Goal: Submit feedback/report problem: Submit feedback/report problem

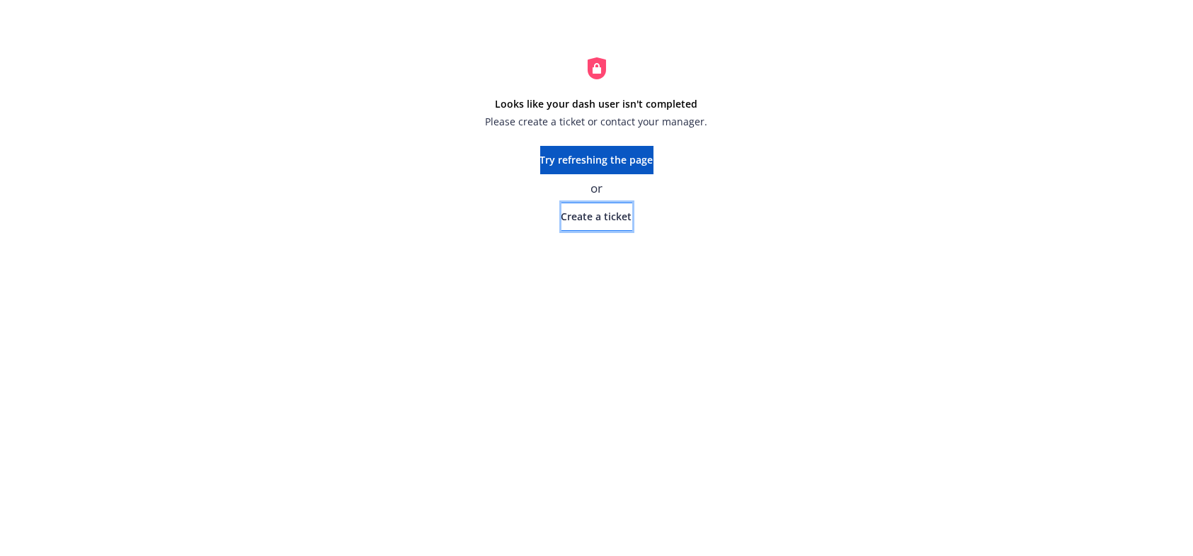
click at [586, 221] on span "Create a ticket" at bounding box center [597, 216] width 71 height 13
